Goal: Navigation & Orientation: Go to known website

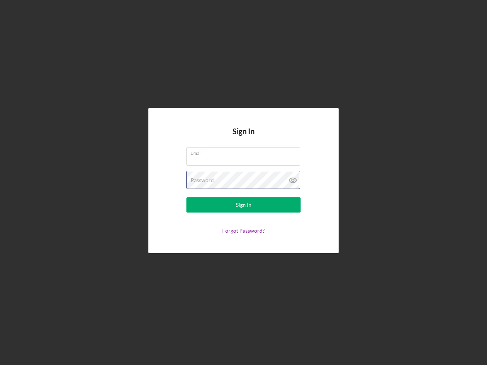
click at [243, 182] on div "Password" at bounding box center [243, 180] width 114 height 19
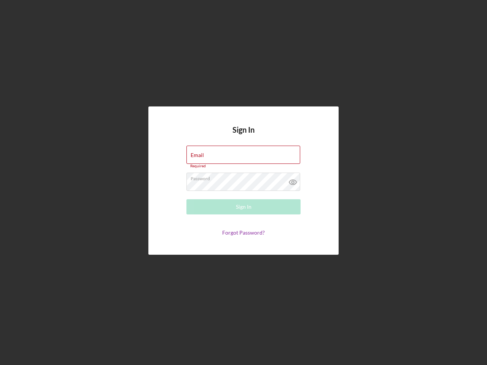
click at [293, 180] on icon at bounding box center [292, 182] width 19 height 19
